Goal: Task Accomplishment & Management: Use online tool/utility

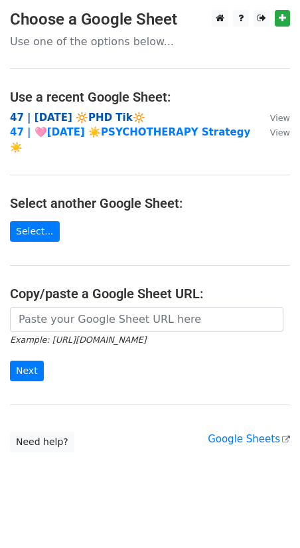
click at [92, 118] on strong "47 | [DATE] 🔆PHD Tik🔆" at bounding box center [78, 118] width 136 height 12
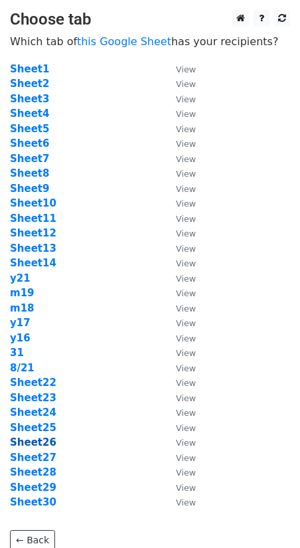
click at [41, 442] on strong "Sheet26" at bounding box center [33, 443] width 47 height 12
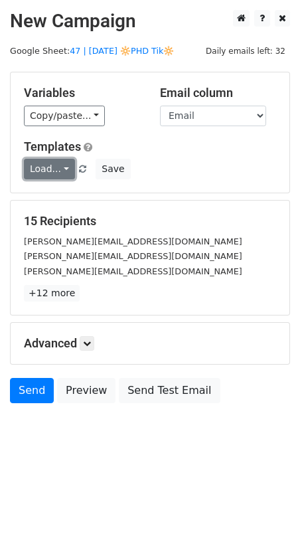
click at [49, 170] on link "Load..." at bounding box center [49, 169] width 51 height 21
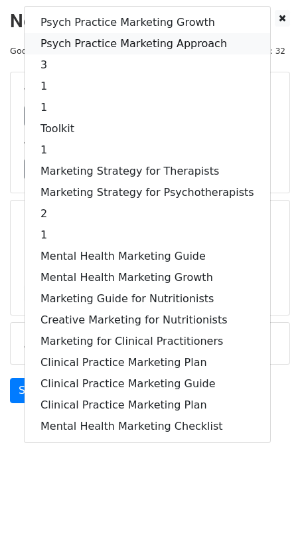
click at [112, 34] on link "Psych Practice Marketing Approach" at bounding box center [148, 43] width 246 height 21
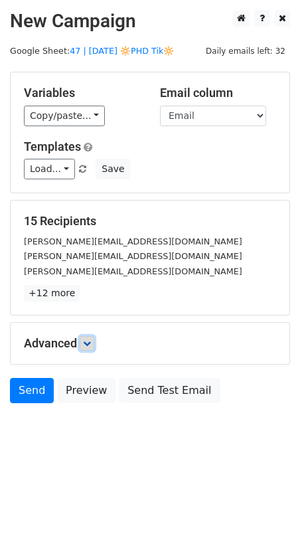
click at [83, 344] on link at bounding box center [87, 343] width 15 height 15
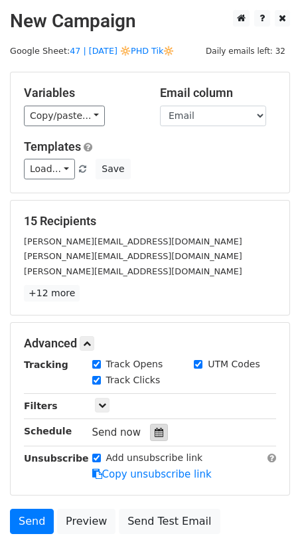
click at [155, 429] on icon at bounding box center [159, 432] width 9 height 9
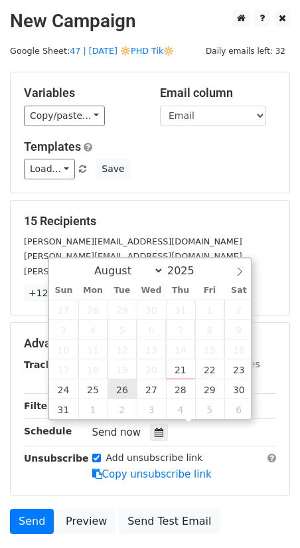
type input "2025-08-26 12:00"
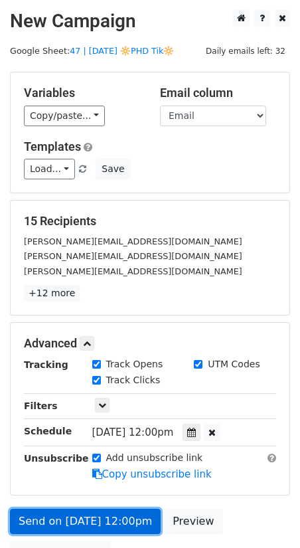
click at [32, 514] on link "Send on Aug 26 at 12:00pm" at bounding box center [85, 521] width 151 height 25
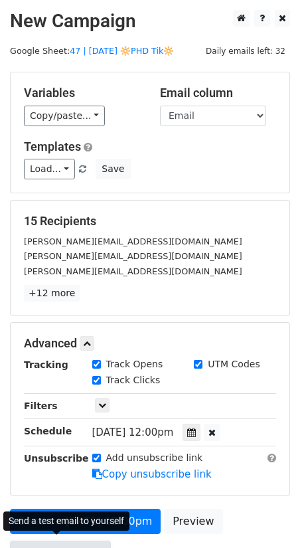
click at [90, 542] on link "Send Test Email" at bounding box center [60, 553] width 101 height 25
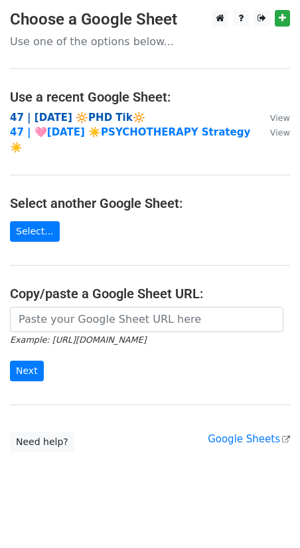
click at [91, 112] on strong "47 | [DATE] 🔆PHD Tik🔆" at bounding box center [78, 118] width 136 height 12
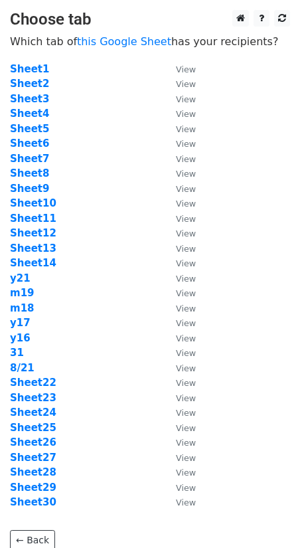
scroll to position [51, 0]
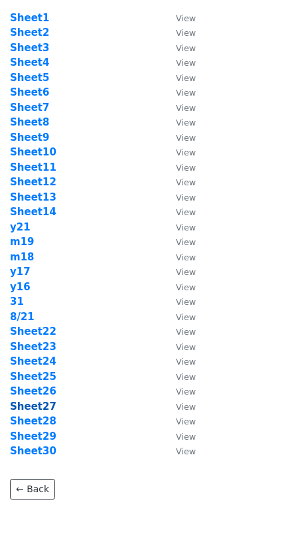
click at [44, 401] on strong "Sheet27" at bounding box center [33, 407] width 47 height 12
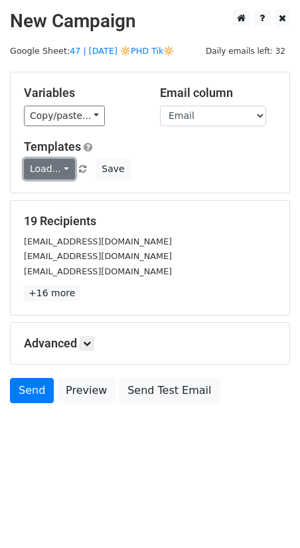
click at [45, 171] on link "Load..." at bounding box center [49, 169] width 51 height 21
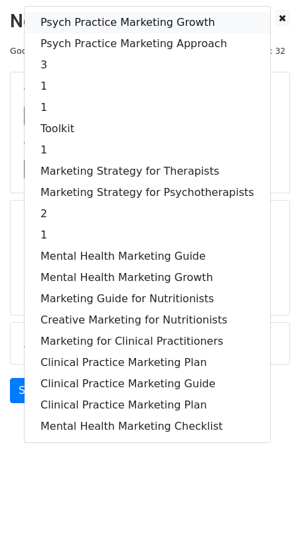
click at [96, 17] on link "Psych Practice Marketing Growth" at bounding box center [148, 22] width 246 height 21
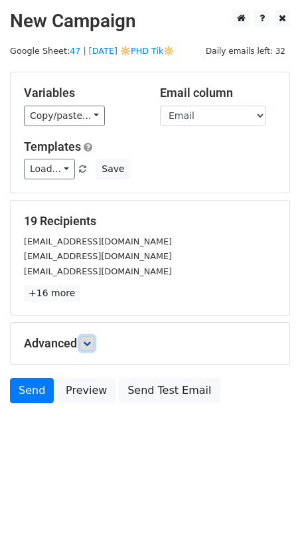
click at [91, 342] on icon at bounding box center [87, 344] width 8 height 8
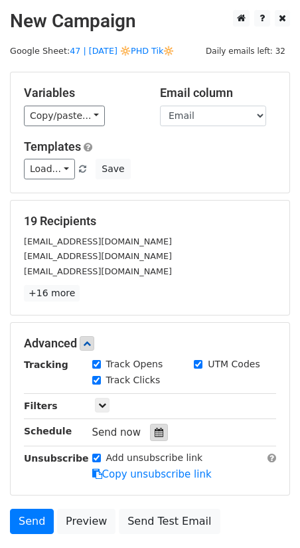
click at [155, 428] on icon at bounding box center [159, 432] width 9 height 9
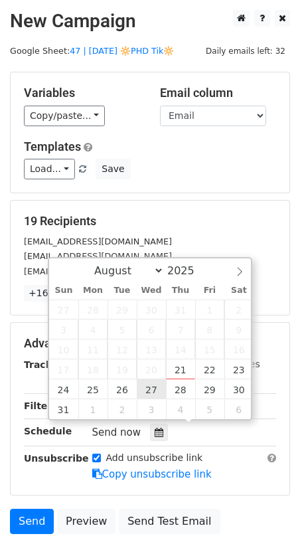
type input "2025-08-27 12:00"
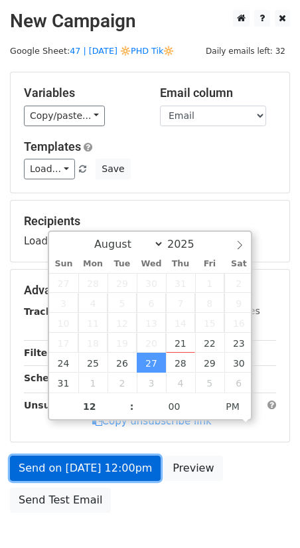
click at [93, 466] on link "Send on Aug 27 at 12:00pm" at bounding box center [85, 468] width 151 height 25
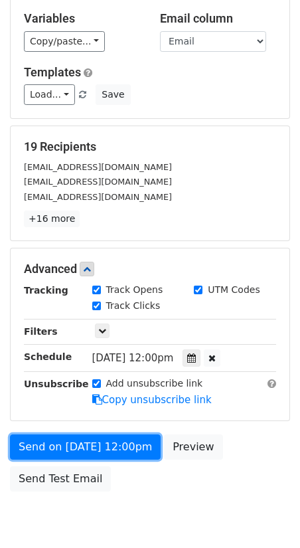
scroll to position [78, 0]
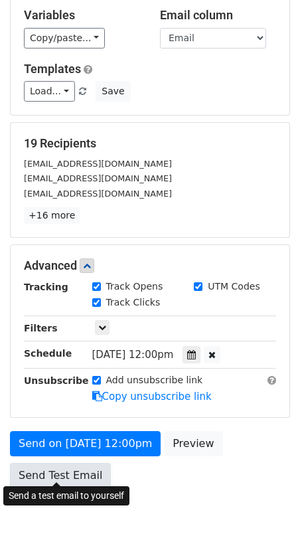
click at [46, 463] on link "Send Test Email" at bounding box center [60, 475] width 101 height 25
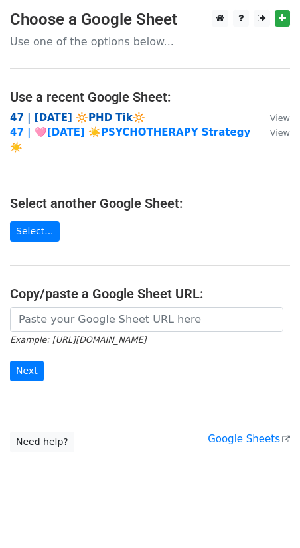
click at [100, 112] on strong "47 | [DATE] 🔆PHD Tik🔆" at bounding box center [78, 118] width 136 height 12
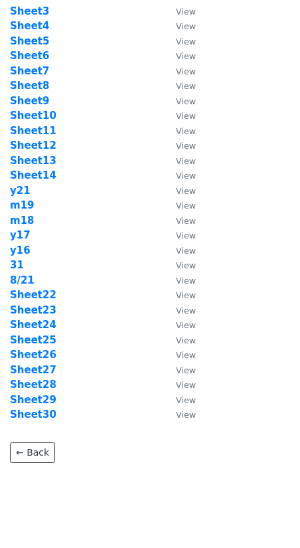
scroll to position [108, 0]
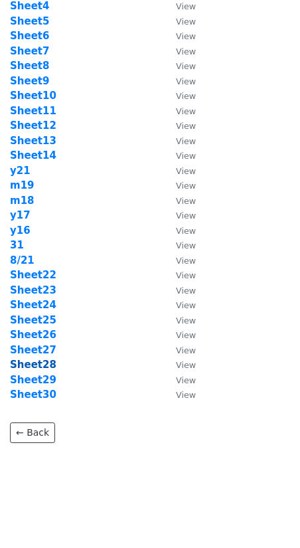
click at [38, 361] on strong "Sheet28" at bounding box center [33, 365] width 47 height 12
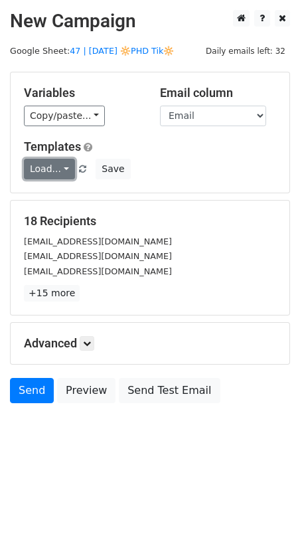
click at [43, 168] on link "Load..." at bounding box center [49, 169] width 51 height 21
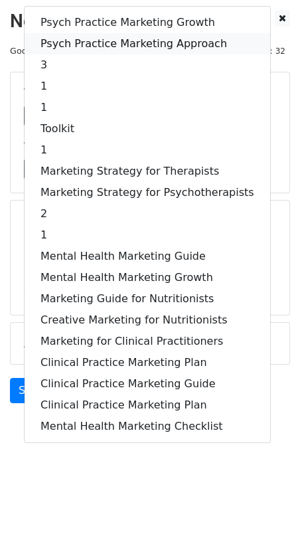
click at [107, 41] on link "Psych Practice Marketing Approach" at bounding box center [148, 43] width 246 height 21
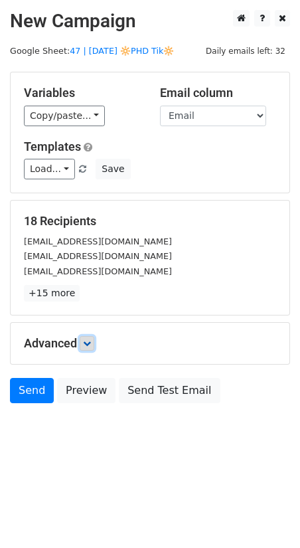
click at [91, 340] on icon at bounding box center [87, 344] width 8 height 8
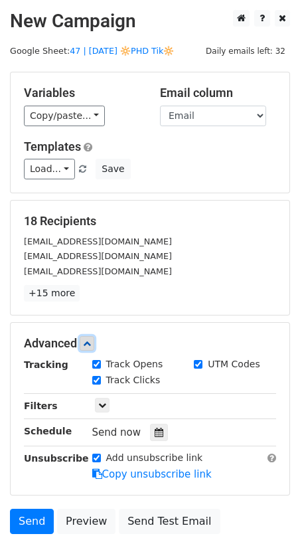
scroll to position [93, 0]
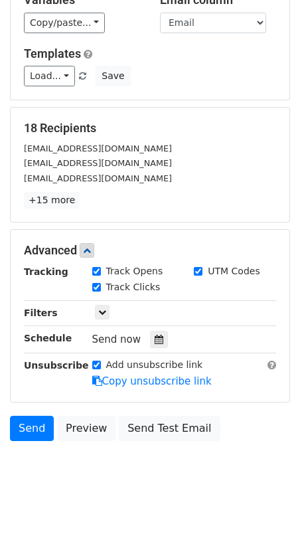
click at [151, 320] on div "Tracking Track Opens UTM Codes Track Clicks Filters Only include spreadsheet ro…" at bounding box center [150, 327] width 253 height 124
click at [155, 335] on icon at bounding box center [159, 339] width 9 height 9
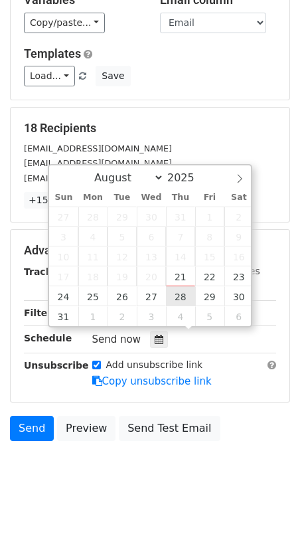
type input "2025-08-28 12:00"
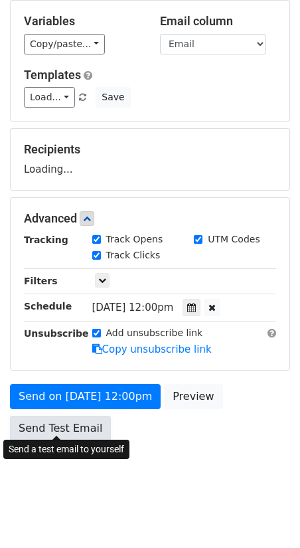
click at [58, 416] on link "Send Test Email" at bounding box center [60, 428] width 101 height 25
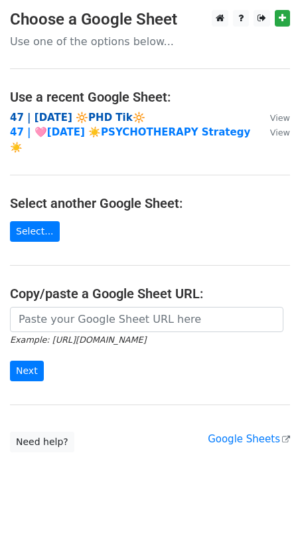
click at [76, 114] on strong "47 | [DATE] 🔆PHD Tik🔆" at bounding box center [78, 118] width 136 height 12
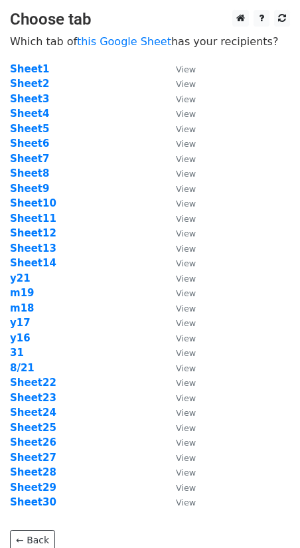
scroll to position [108, 0]
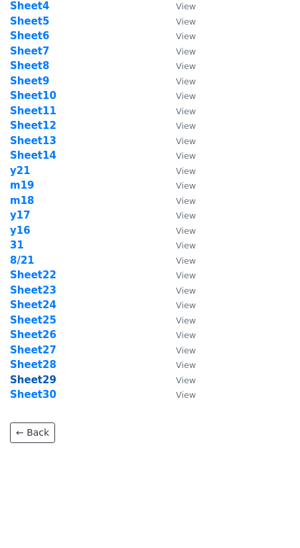
click at [39, 382] on strong "Sheet29" at bounding box center [33, 380] width 47 height 12
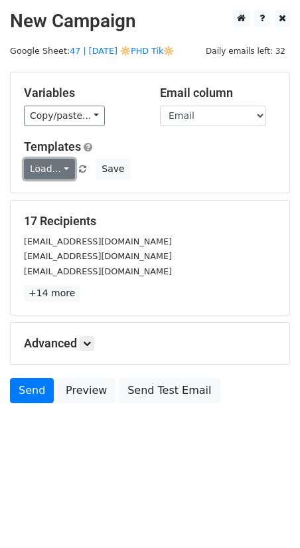
click at [56, 168] on link "Load..." at bounding box center [49, 169] width 51 height 21
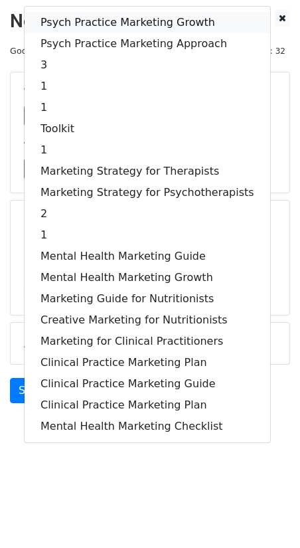
click at [93, 21] on link "Psych Practice Marketing Growth" at bounding box center [148, 22] width 246 height 21
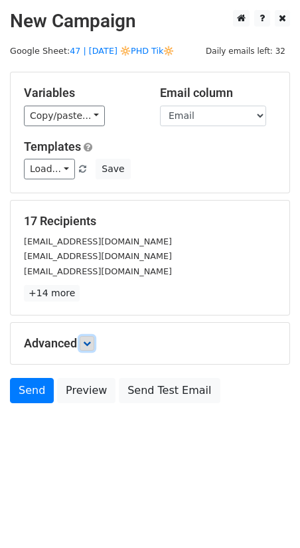
click at [85, 344] on link at bounding box center [87, 343] width 15 height 15
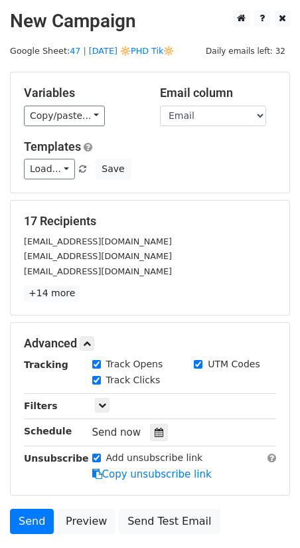
click at [156, 445] on div "Tracking Track Opens UTM Codes Track Clicks Filters Only include spreadsheet ro…" at bounding box center [150, 420] width 253 height 124
click at [156, 428] on icon at bounding box center [159, 432] width 9 height 9
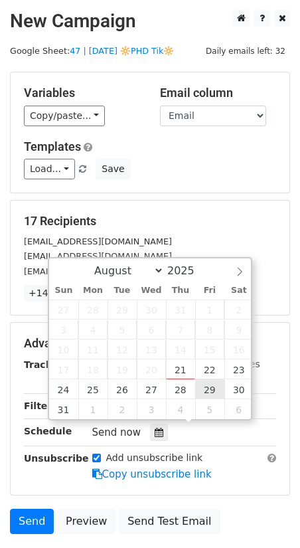
type input "2025-08-29 12:00"
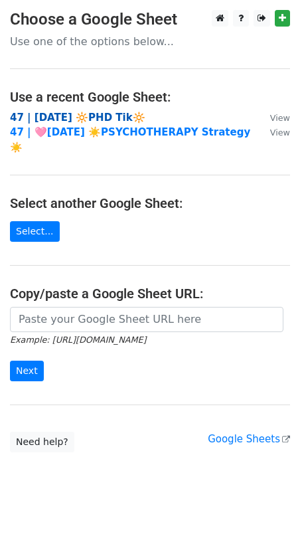
click at [95, 113] on strong "47 | [DATE] 🔆PHD Tik🔆" at bounding box center [78, 118] width 136 height 12
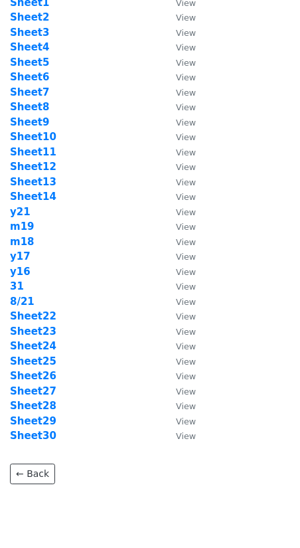
scroll to position [108, 0]
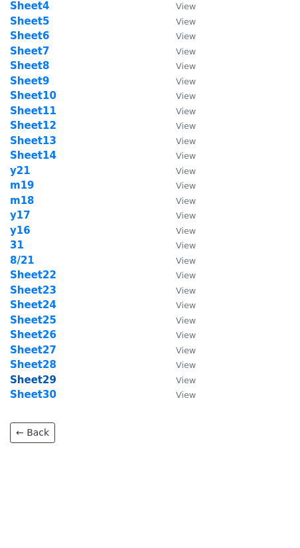
click at [43, 378] on strong "Sheet29" at bounding box center [33, 380] width 47 height 12
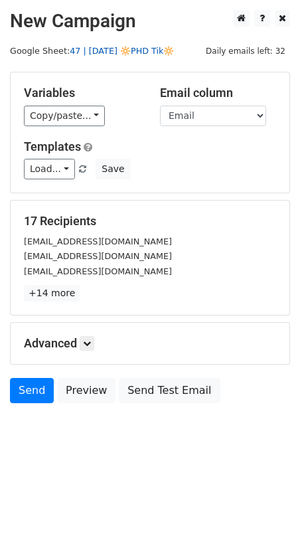
click at [116, 53] on link "47 | [DATE] 🔆PHD Tik🔆" at bounding box center [122, 51] width 104 height 10
click at [81, 344] on h5 "Advanced" at bounding box center [150, 343] width 253 height 15
click at [91, 340] on icon at bounding box center [87, 344] width 8 height 8
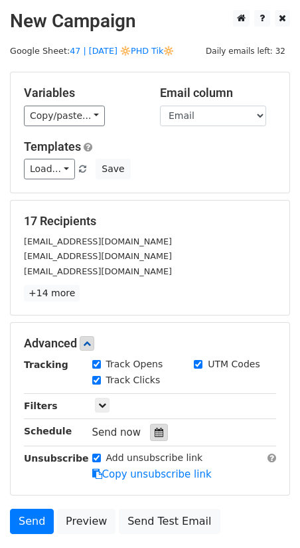
click at [158, 430] on div at bounding box center [159, 432] width 18 height 17
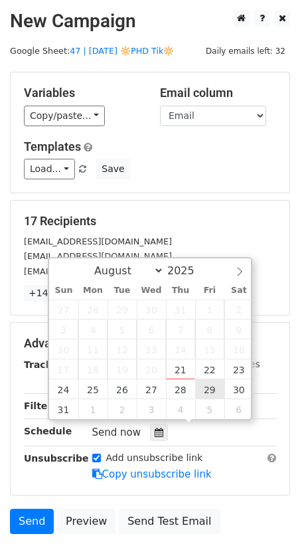
type input "2025-08-29 12:00"
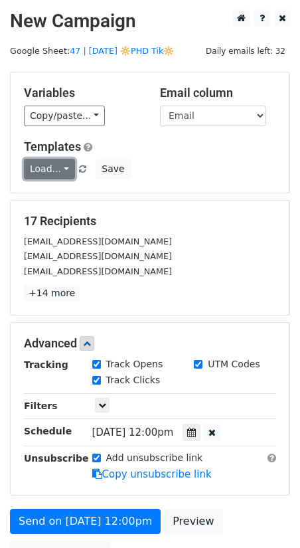
click at [43, 160] on link "Load..." at bounding box center [49, 169] width 51 height 21
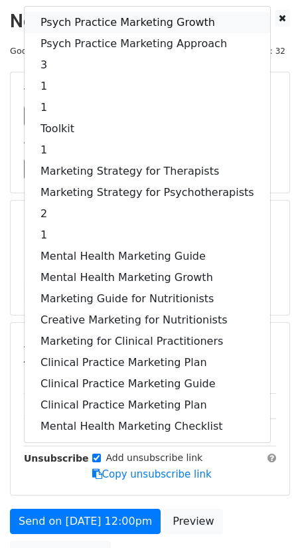
click at [124, 15] on link "Psych Practice Marketing Growth" at bounding box center [148, 22] width 246 height 21
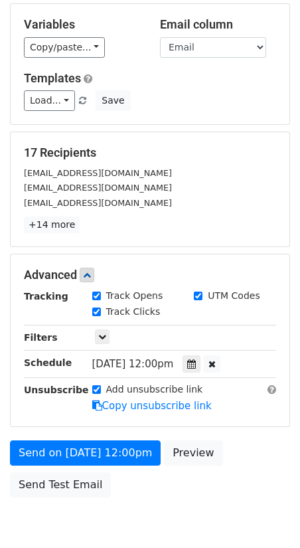
scroll to position [124, 0]
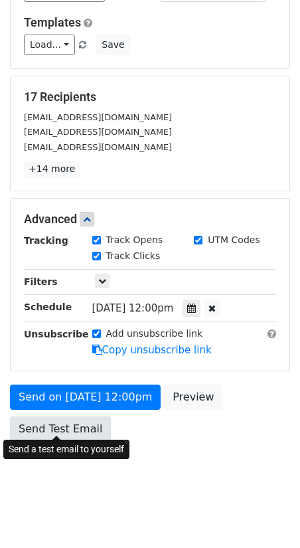
click at [70, 427] on link "Send Test Email" at bounding box center [60, 429] width 101 height 25
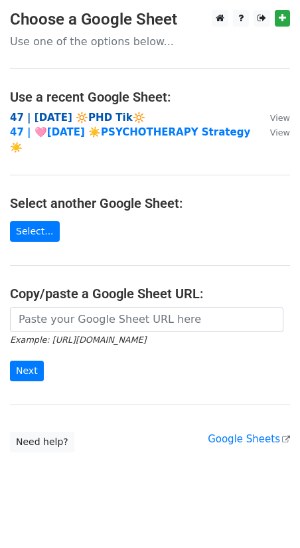
click at [99, 114] on strong "47 | [DATE] 🔆PHD Tik🔆" at bounding box center [78, 118] width 136 height 12
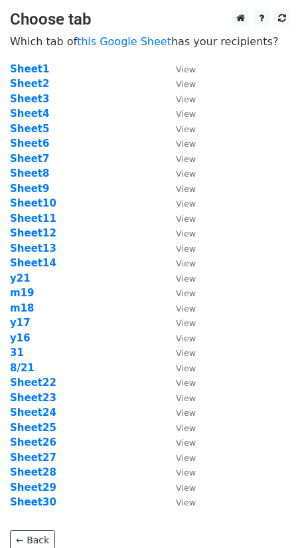
scroll to position [108, 0]
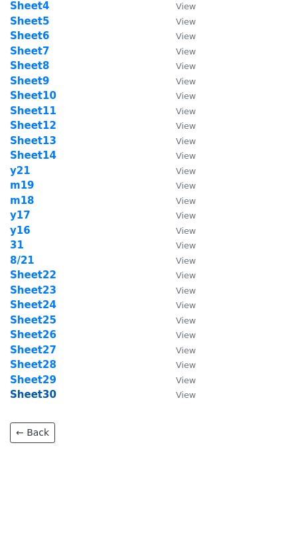
click at [31, 391] on strong "Sheet30" at bounding box center [33, 395] width 47 height 12
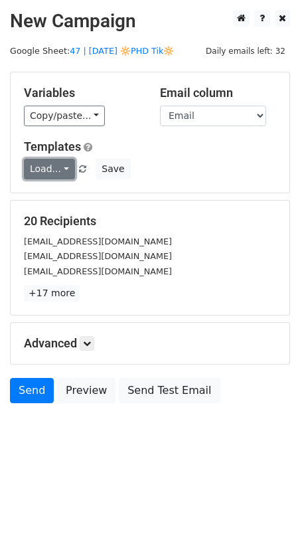
click at [37, 165] on link "Load..." at bounding box center [49, 169] width 51 height 21
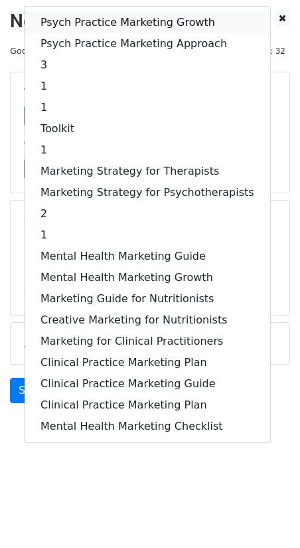
click at [98, 18] on link "Psych Practice Marketing Growth" at bounding box center [148, 22] width 246 height 21
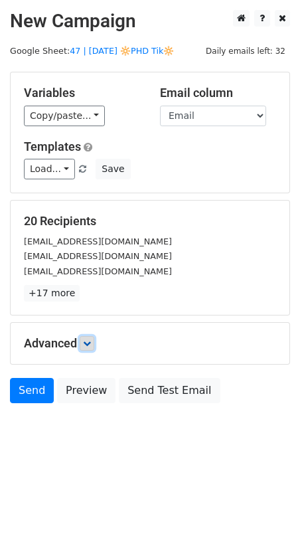
click at [87, 342] on icon at bounding box center [87, 344] width 8 height 8
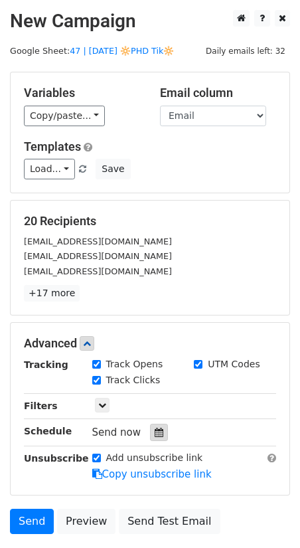
click at [155, 431] on icon at bounding box center [159, 432] width 9 height 9
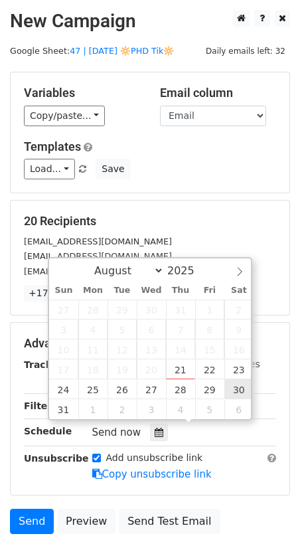
type input "[DATE] 12:00"
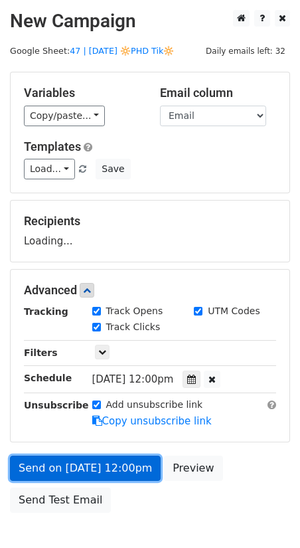
click at [67, 461] on link "Send on [DATE] 12:00pm" at bounding box center [85, 468] width 151 height 25
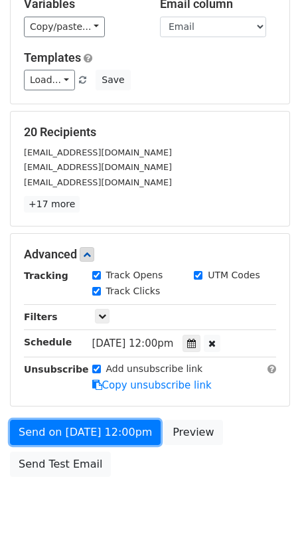
scroll to position [90, 0]
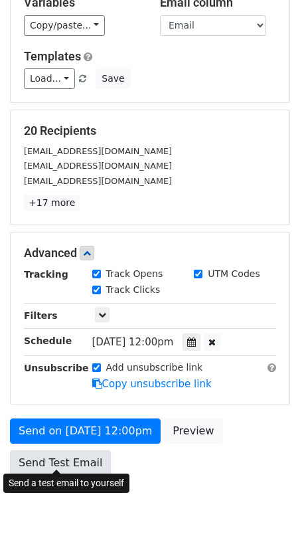
click at [54, 458] on link "Send Test Email" at bounding box center [60, 463] width 101 height 25
